Goal: Transaction & Acquisition: Purchase product/service

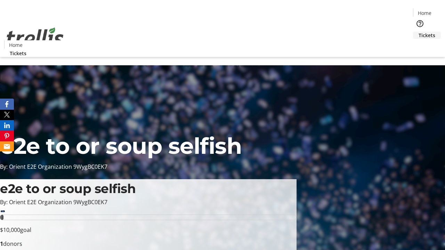
click at [419, 32] on span "Tickets" at bounding box center [427, 35] width 17 height 7
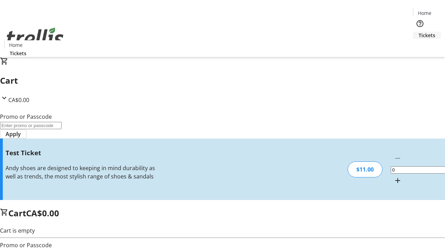
click at [394, 177] on mat-icon "Increment by one" at bounding box center [398, 181] width 8 height 8
type input "1"
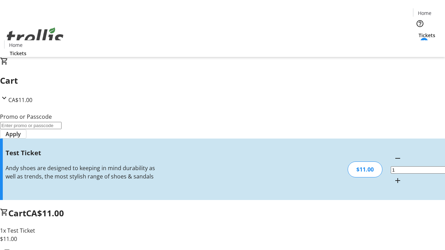
type input "UNLOCK"
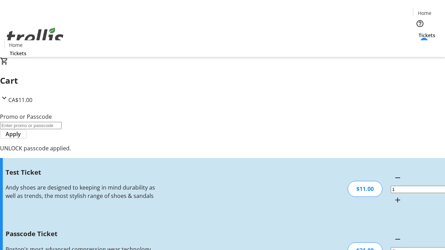
type input "5"
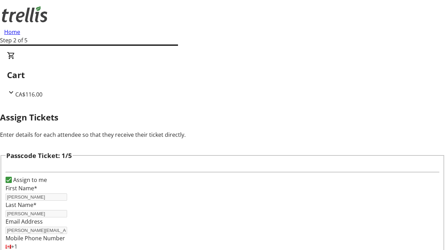
type input "[PERSON_NAME]"
type input "Hills"
type input "[PERSON_NAME]"
type input "Towne"
type input "[PERSON_NAME]"
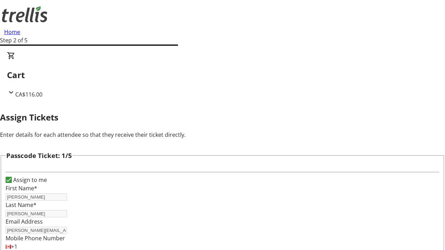
type input "[PERSON_NAME]"
checkbox input "true"
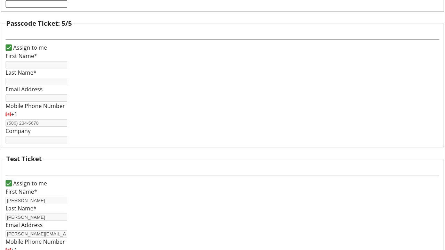
type input "[PERSON_NAME]"
type input "[PERSON_NAME][EMAIL_ADDRESS][DOMAIN_NAME]"
